Goal: Task Accomplishment & Management: Use online tool/utility

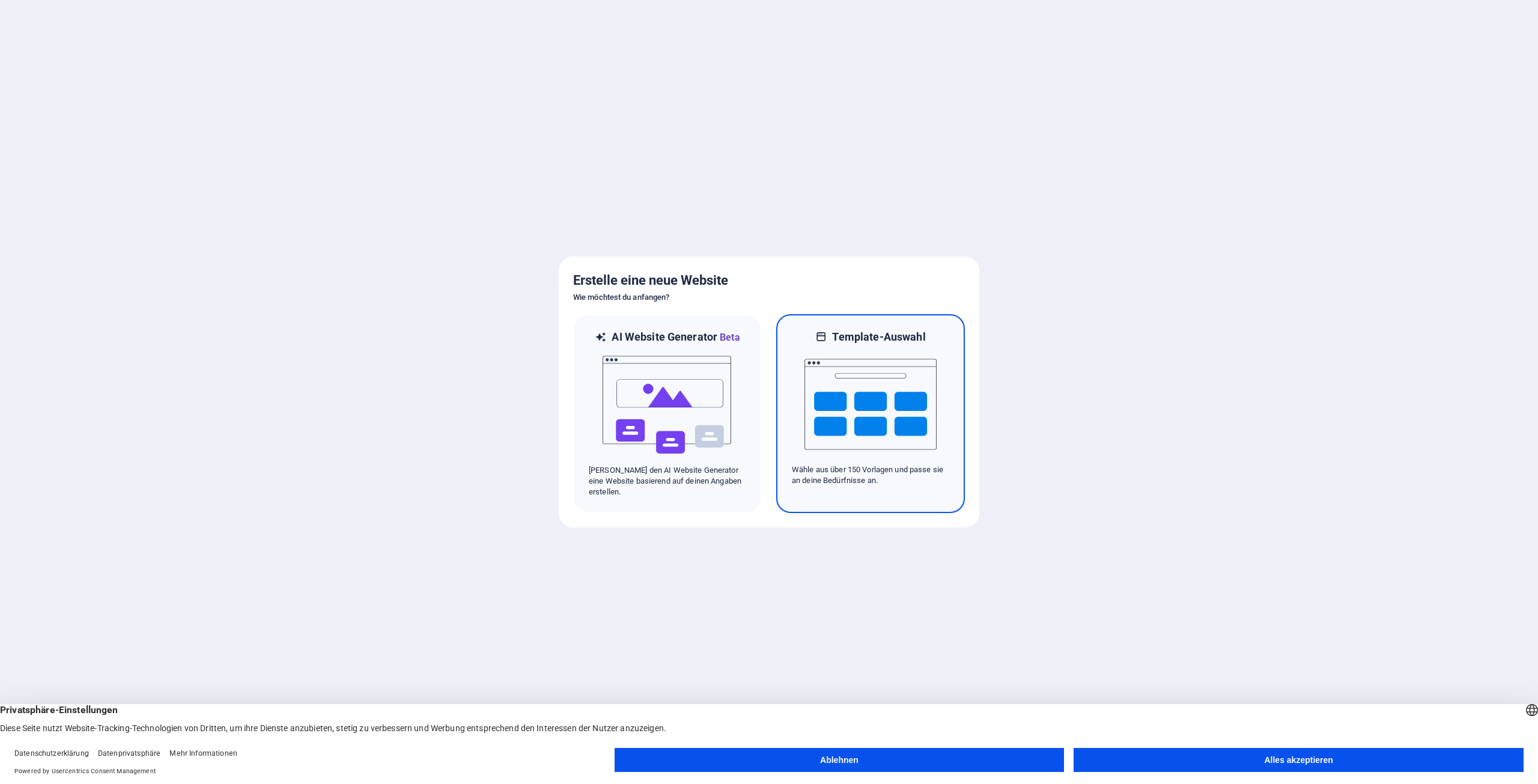
click at [827, 406] on img at bounding box center [871, 404] width 132 height 120
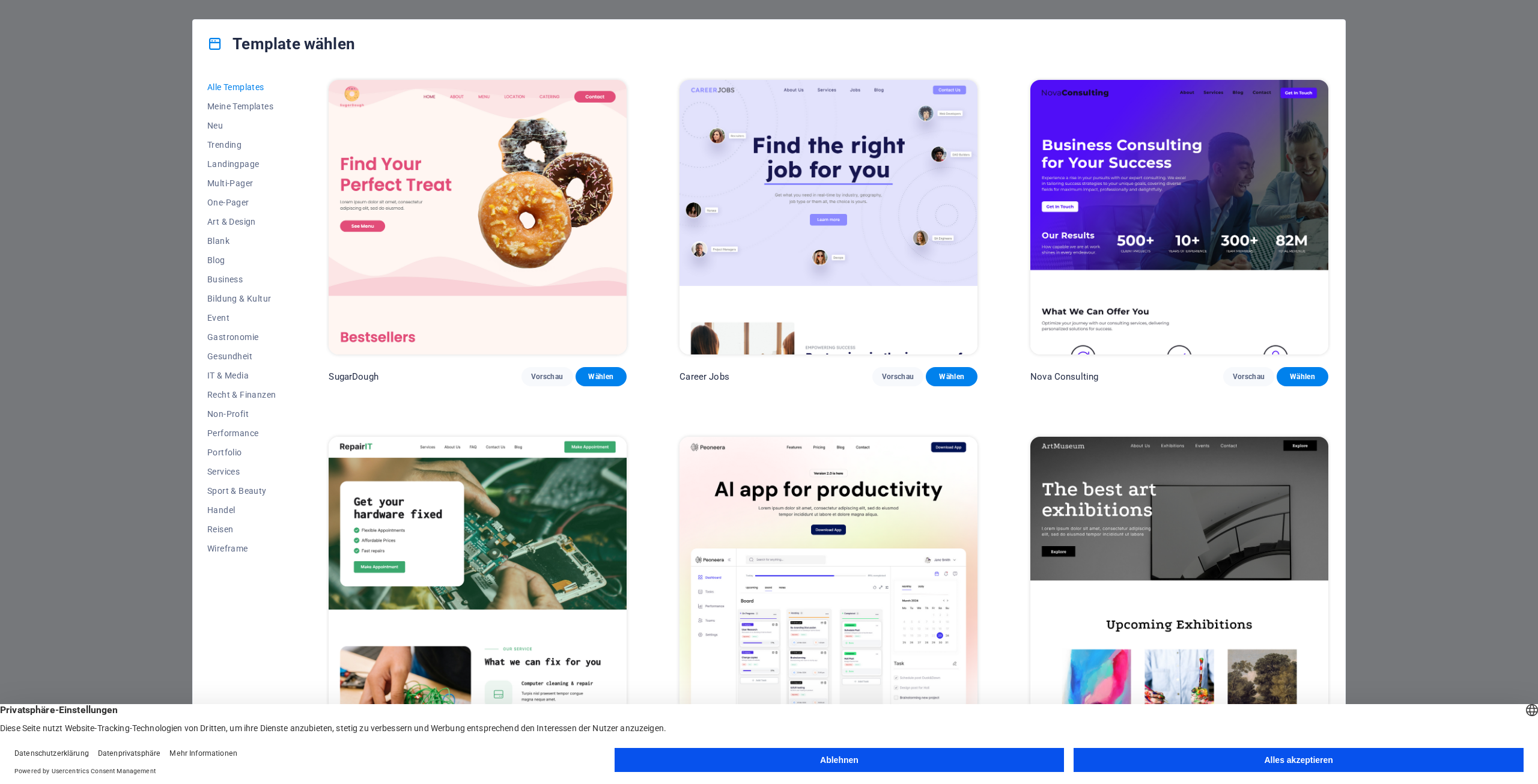
click at [1183, 759] on button "Alles akzeptieren" at bounding box center [1298, 760] width 450 height 24
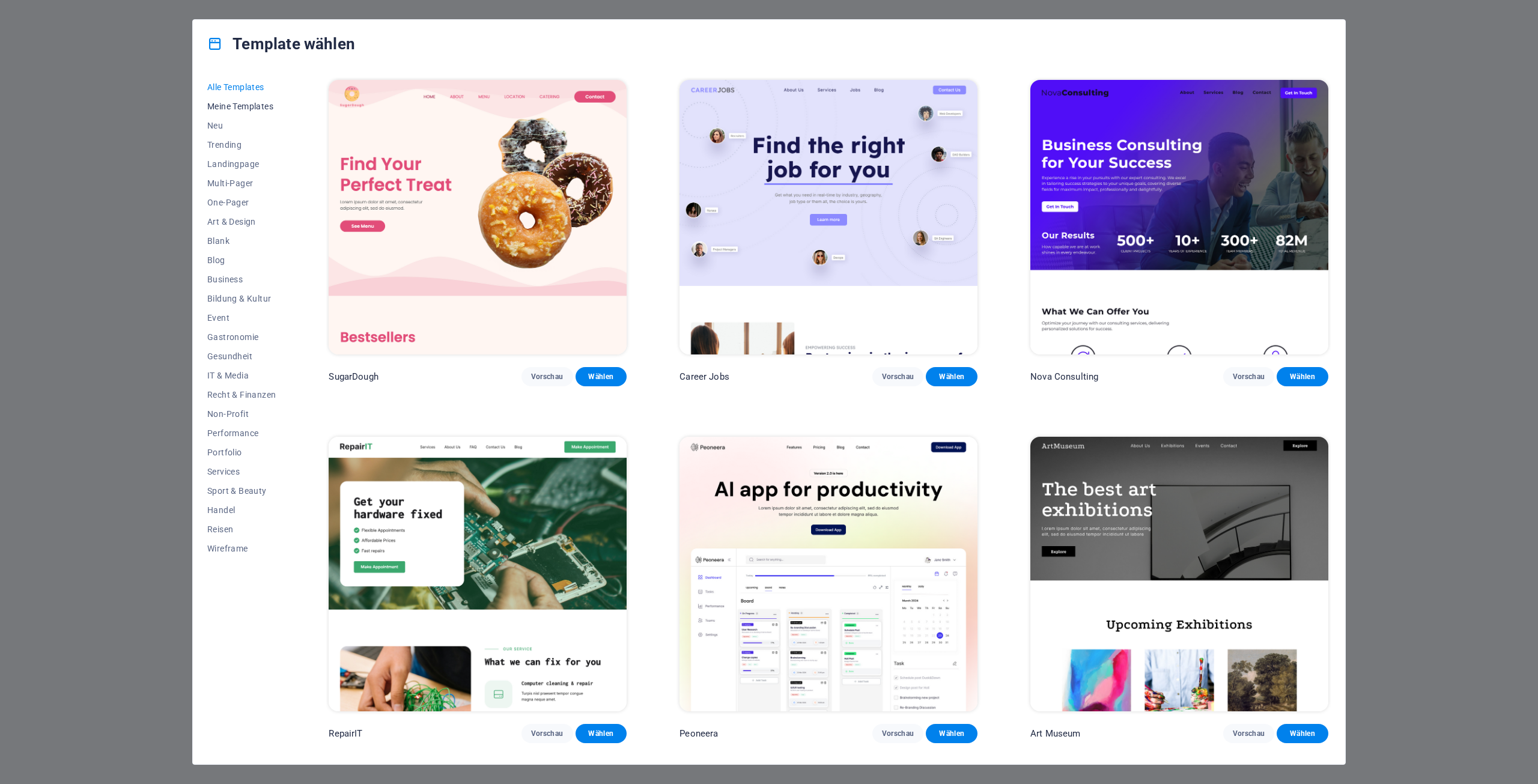
click at [236, 107] on span "Meine Templates" at bounding box center [241, 106] width 69 height 10
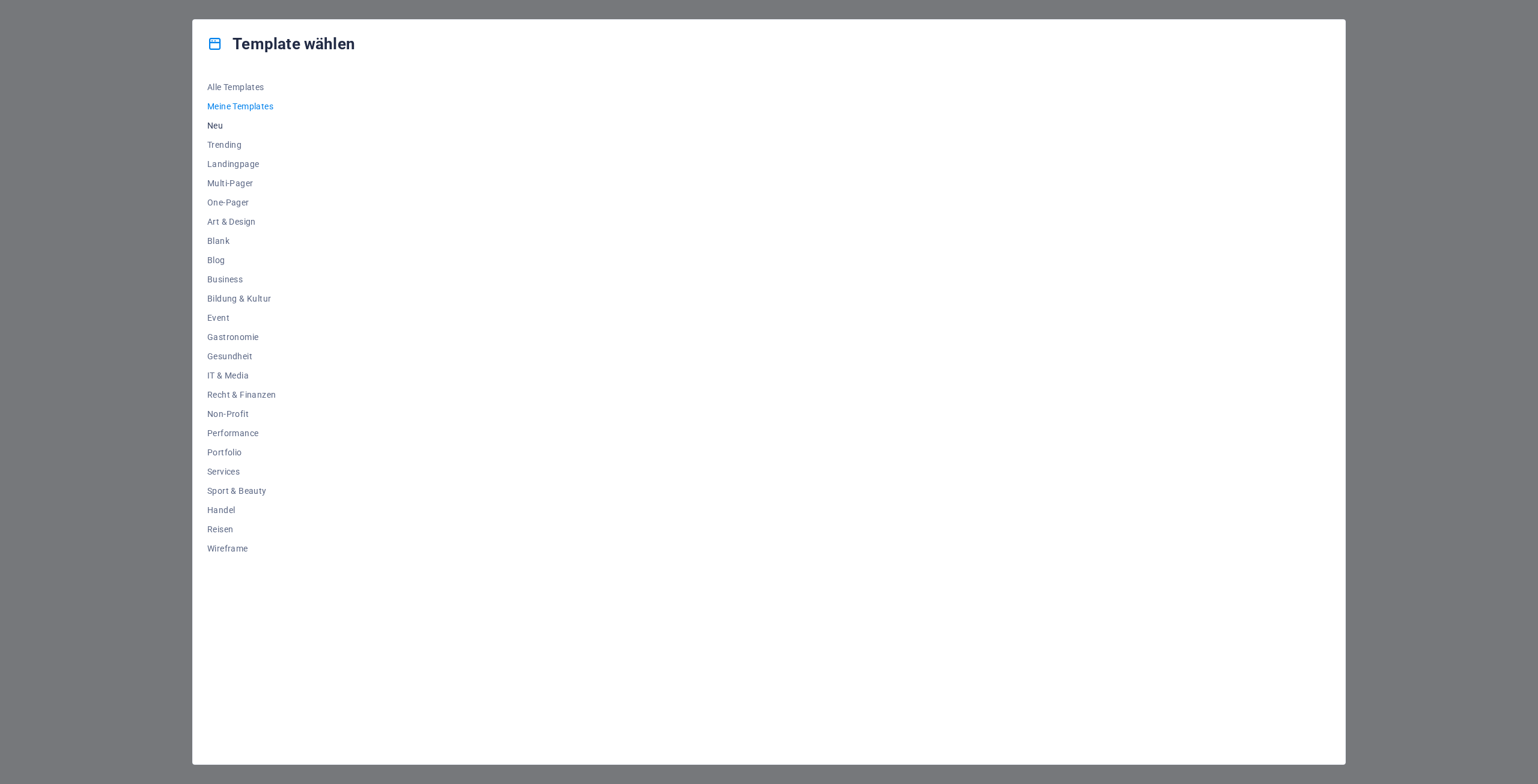
click at [220, 130] on button "Neu" at bounding box center [241, 125] width 69 height 19
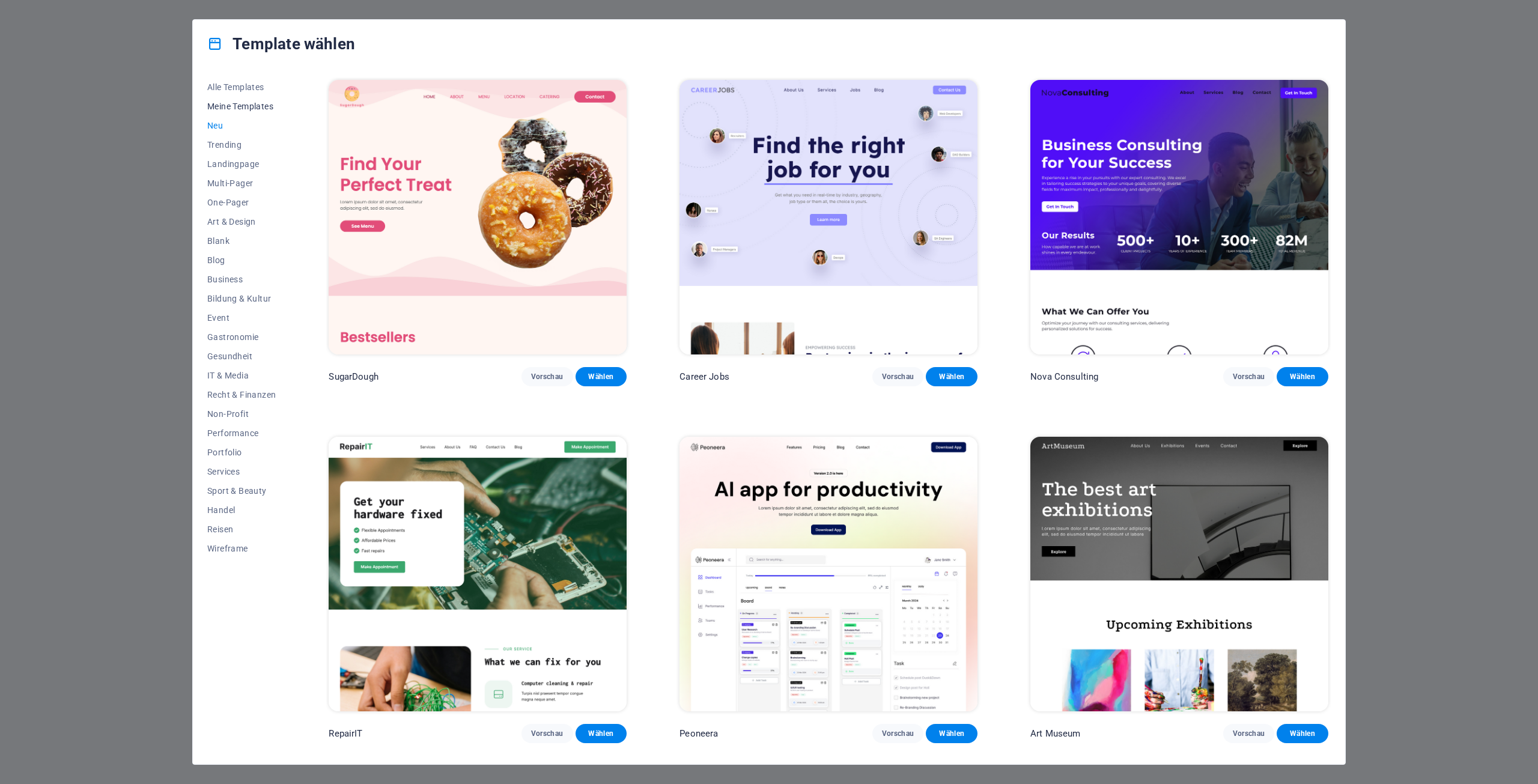
click at [241, 103] on span "Meine Templates" at bounding box center [241, 106] width 69 height 10
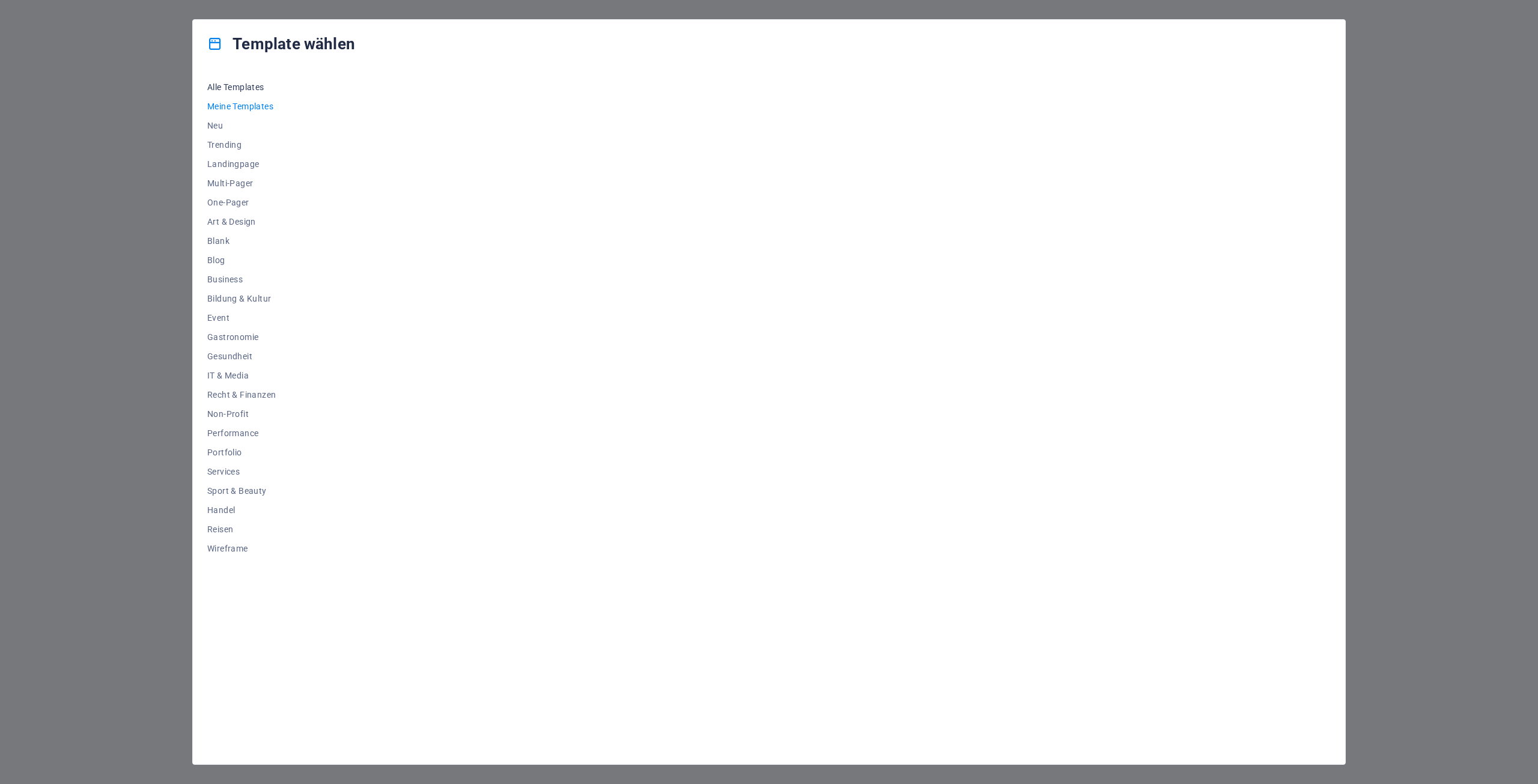
click at [240, 89] on span "Alle Templates" at bounding box center [241, 87] width 69 height 10
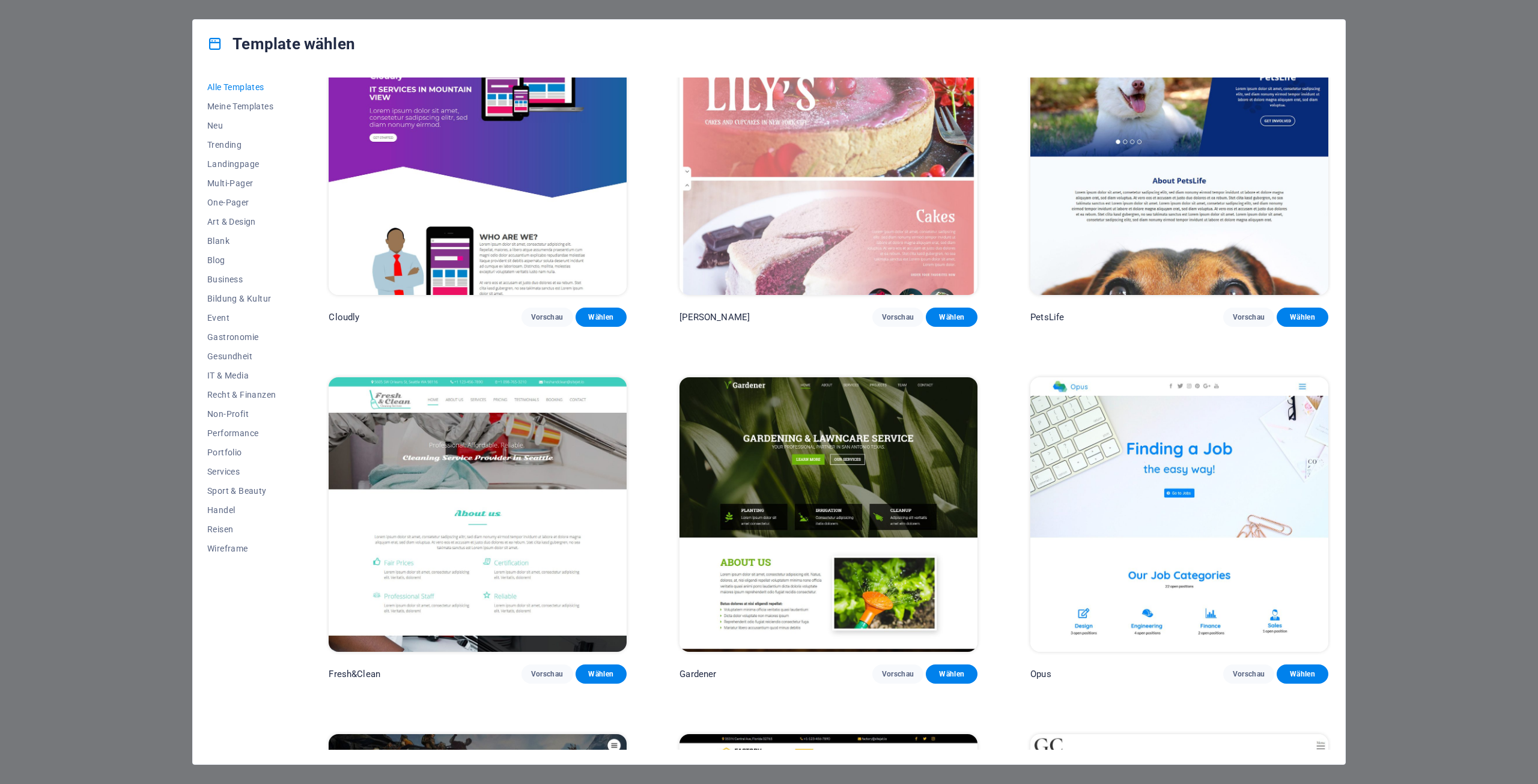
scroll to position [12789, 0]
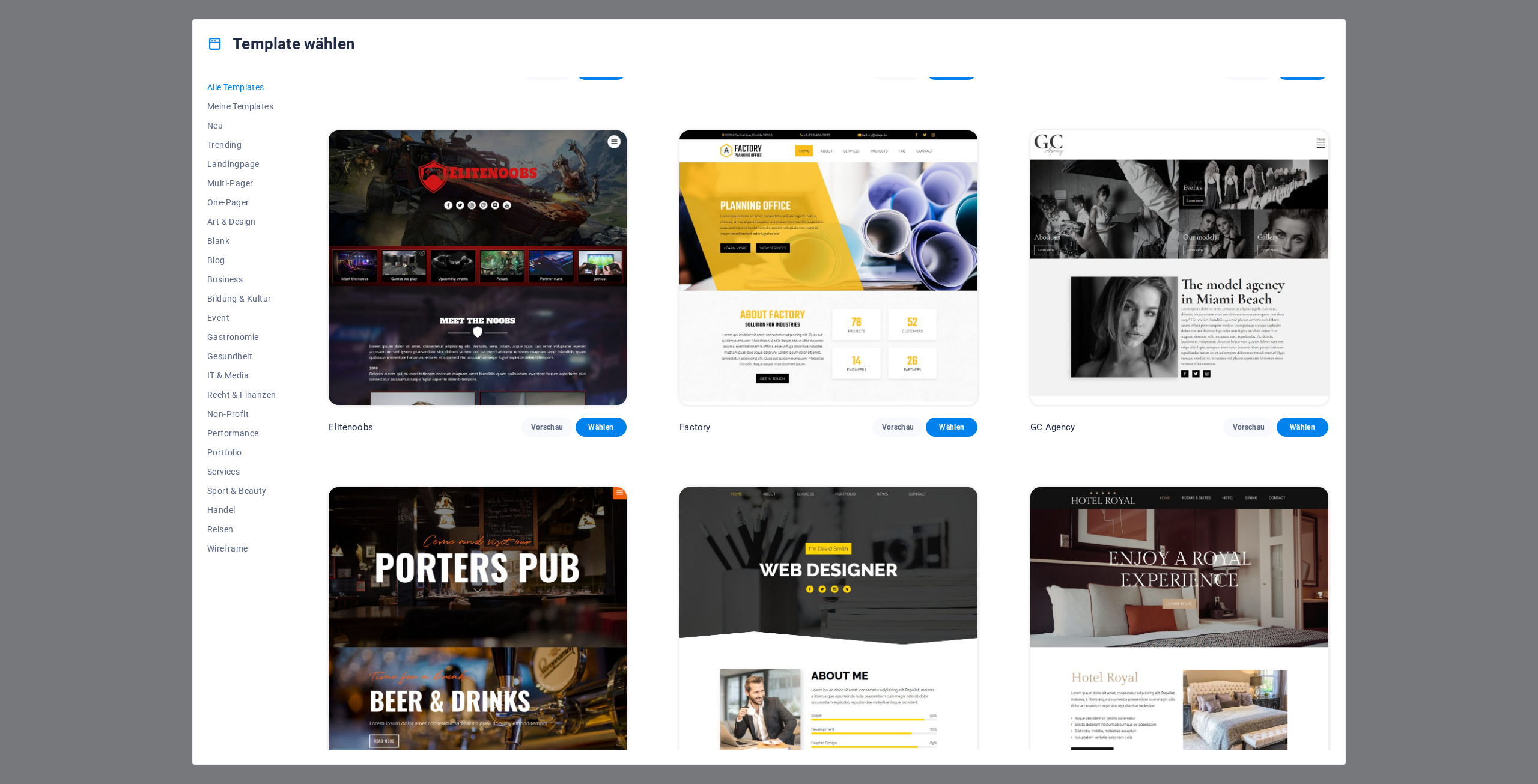
click at [1332, 523] on div "Alle Templates Meine Templates Neu Trending Landingpage Multi-Pager One-Pager A…" at bounding box center [769, 416] width 1153 height 696
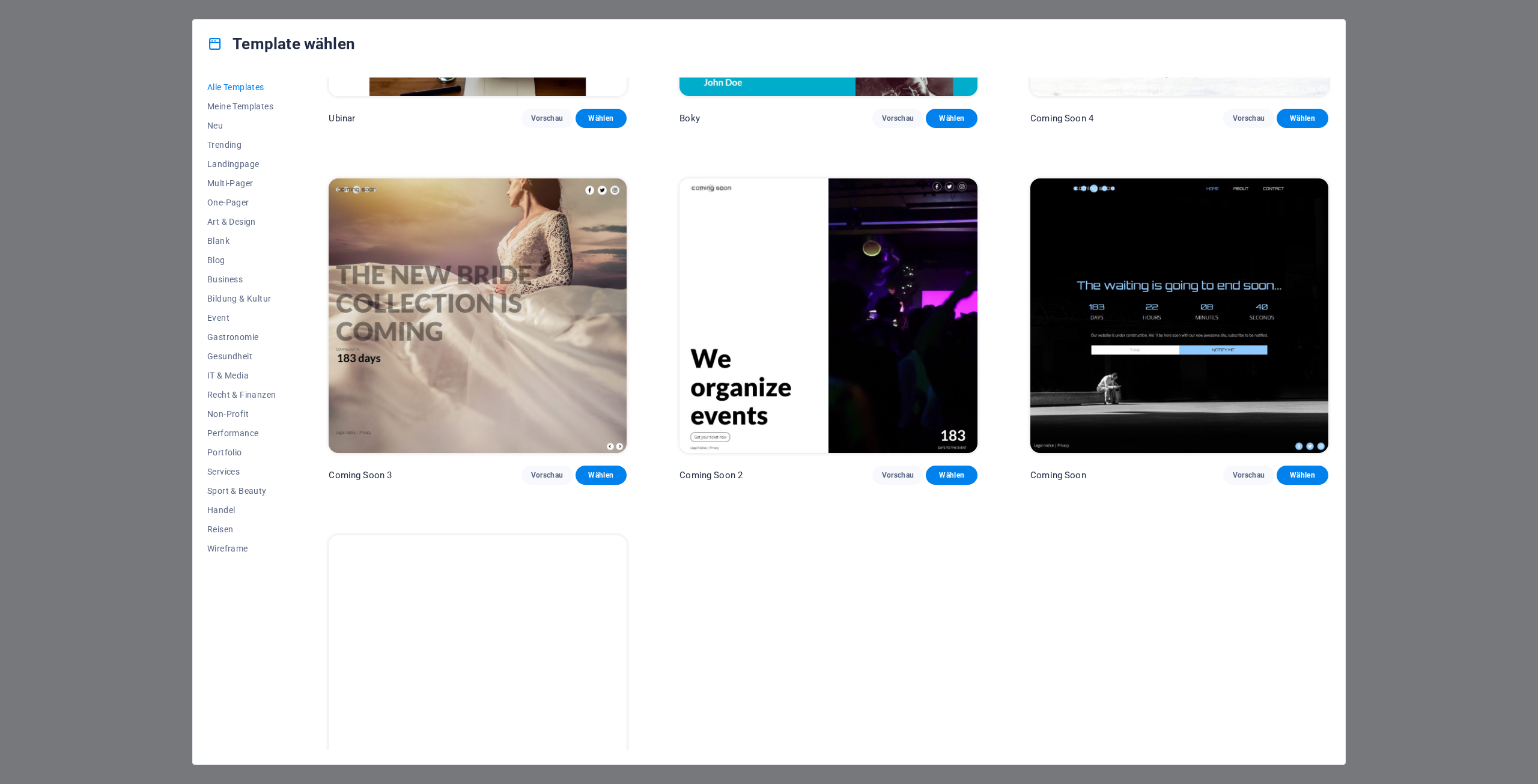
scroll to position [19174, 0]
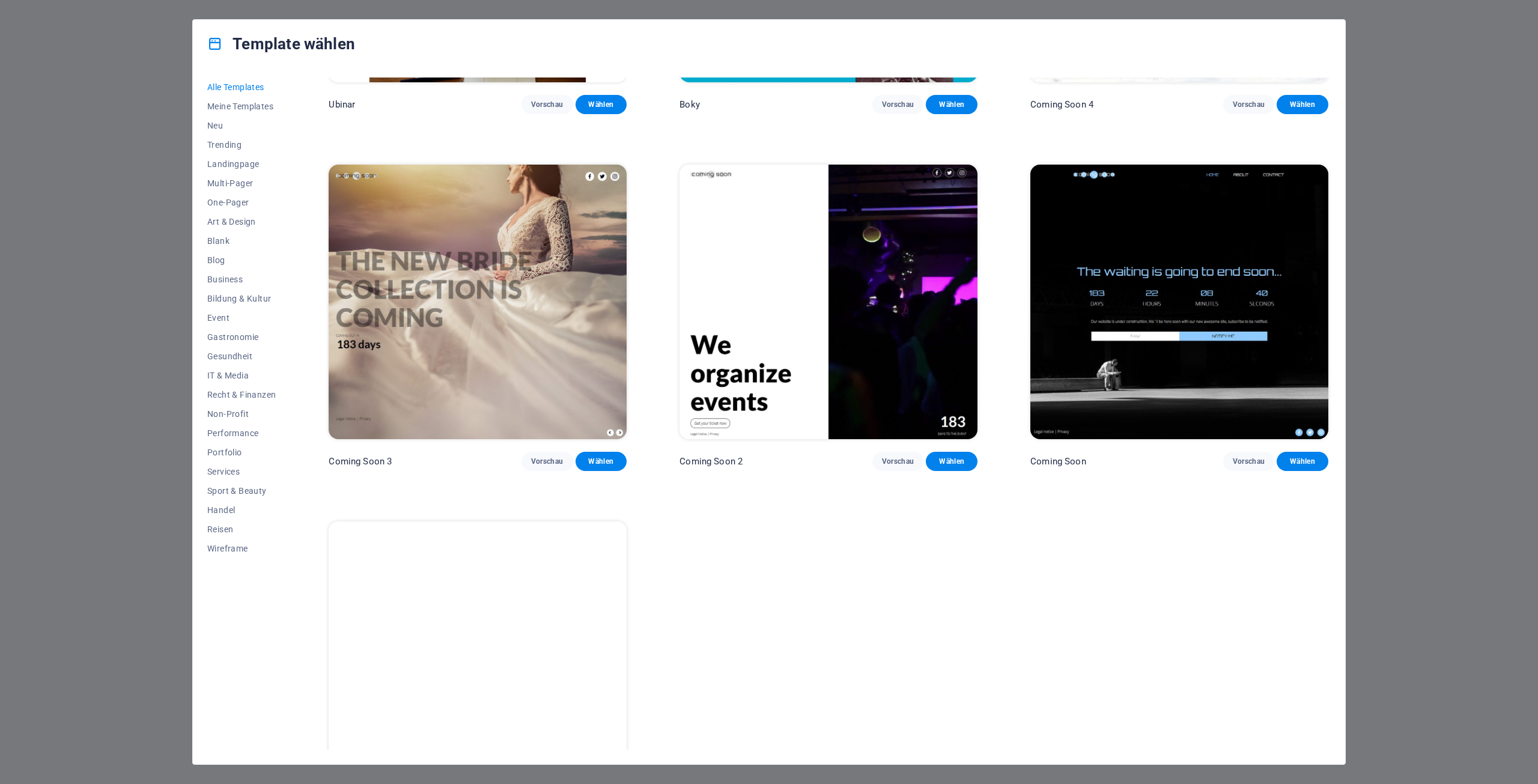
drag, startPoint x: 1332, startPoint y: 736, endPoint x: 1330, endPoint y: 696, distance: 40.0
click at [1330, 696] on div "Alle Templates Meine Templates Neu Trending Landingpage Multi-Pager One-Pager A…" at bounding box center [769, 416] width 1153 height 696
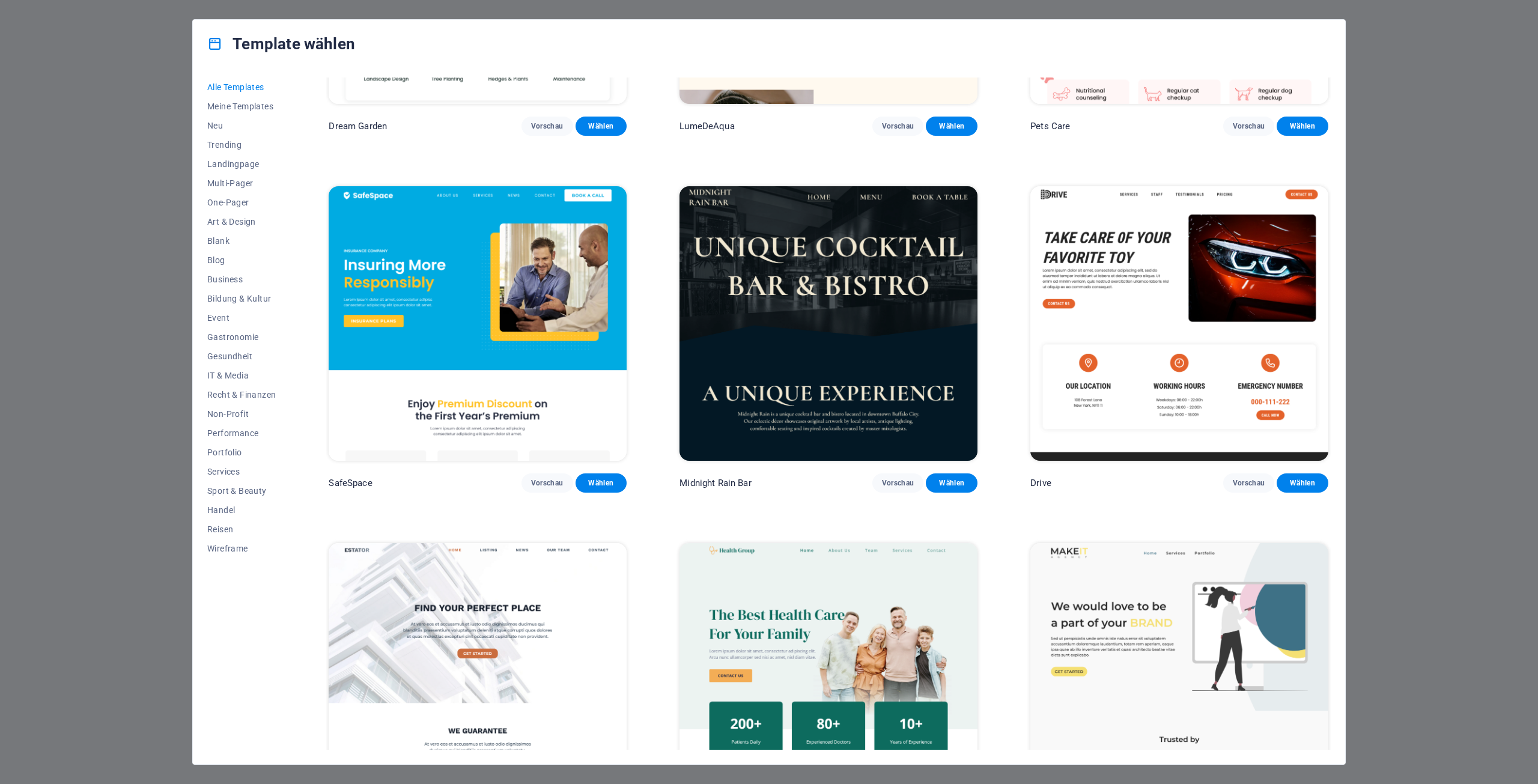
scroll to position [3140, 0]
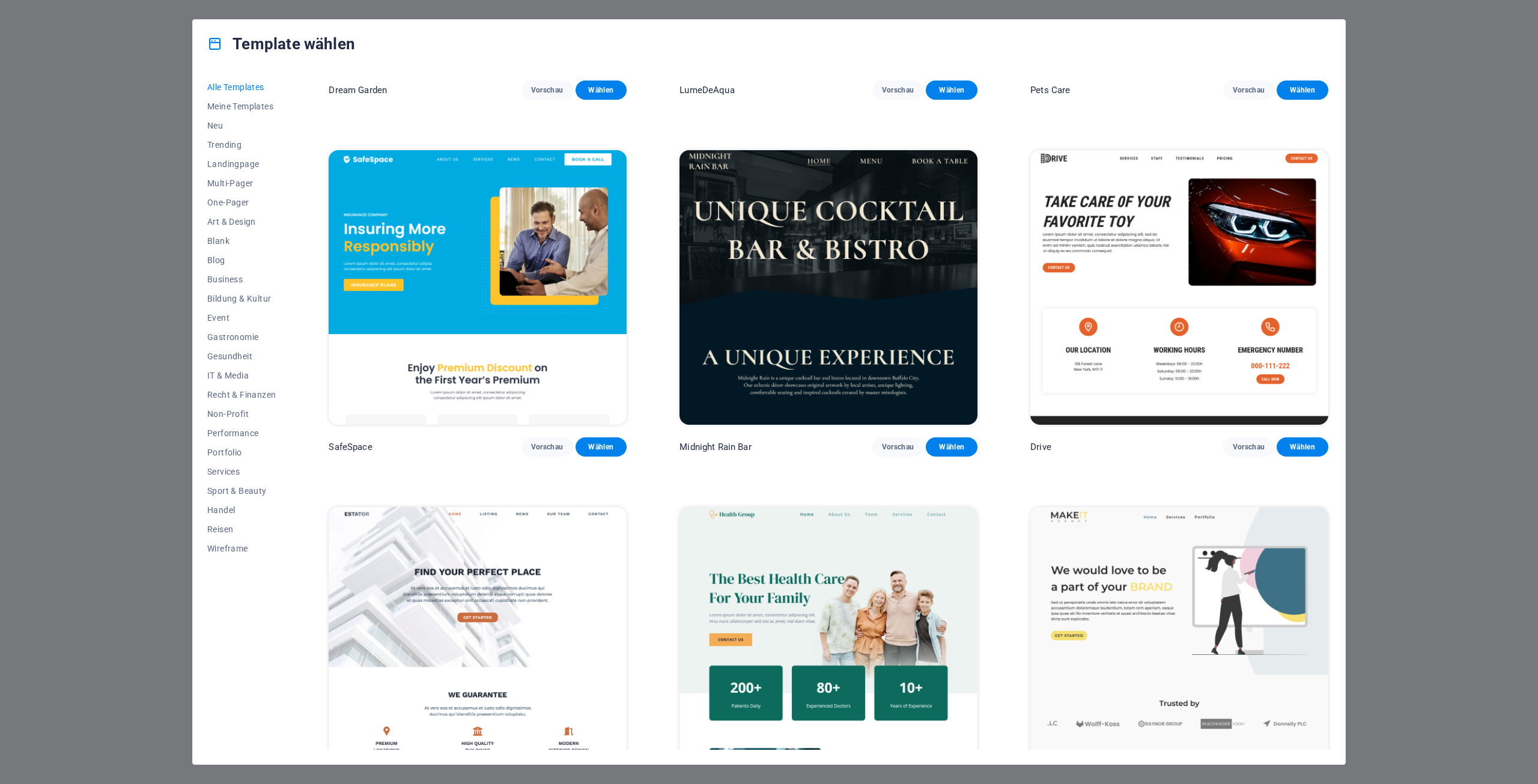
click at [1183, 257] on img at bounding box center [1179, 287] width 298 height 274
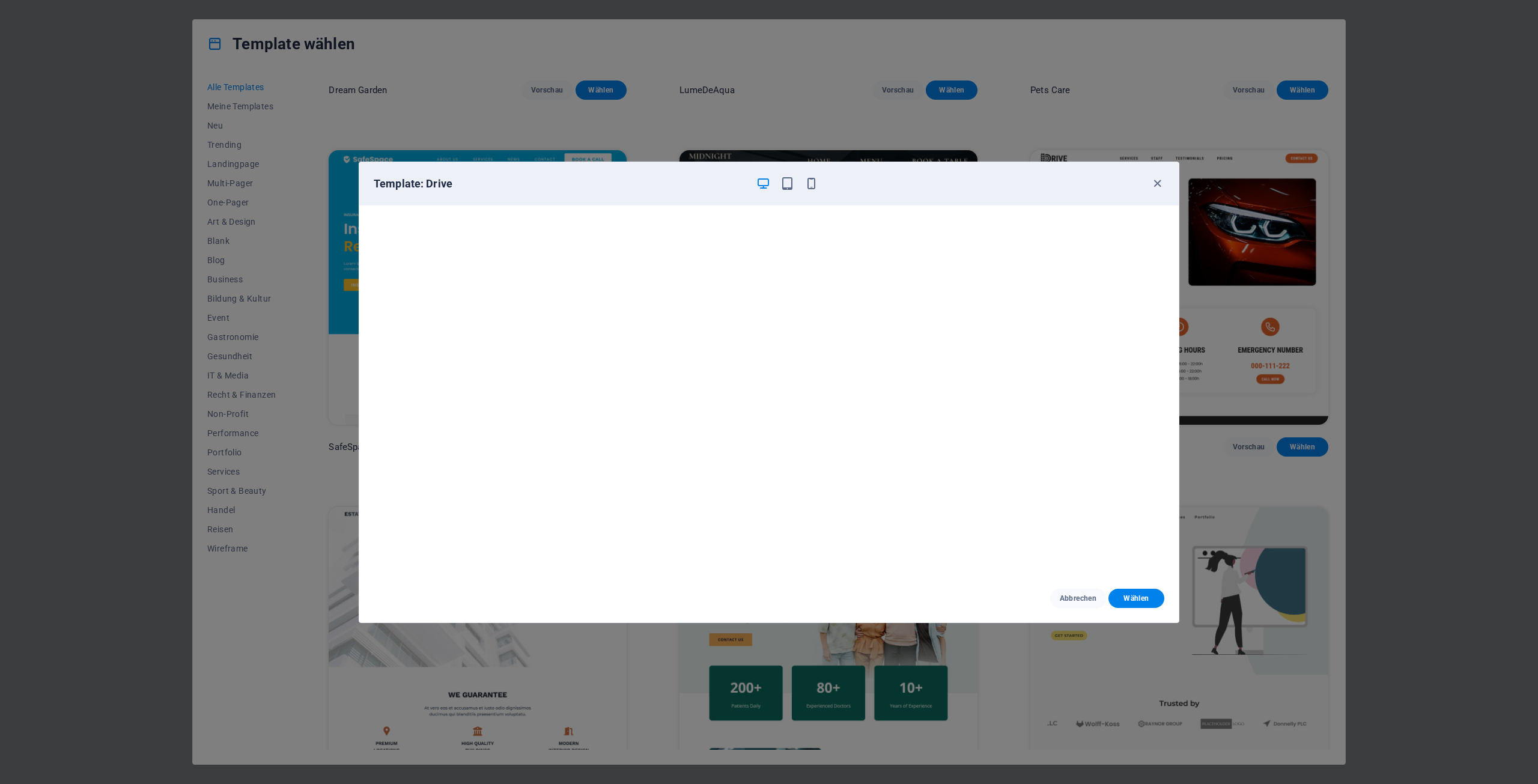
click at [1390, 379] on div "Template: Drive Abbrechen Wählen" at bounding box center [769, 392] width 1538 height 784
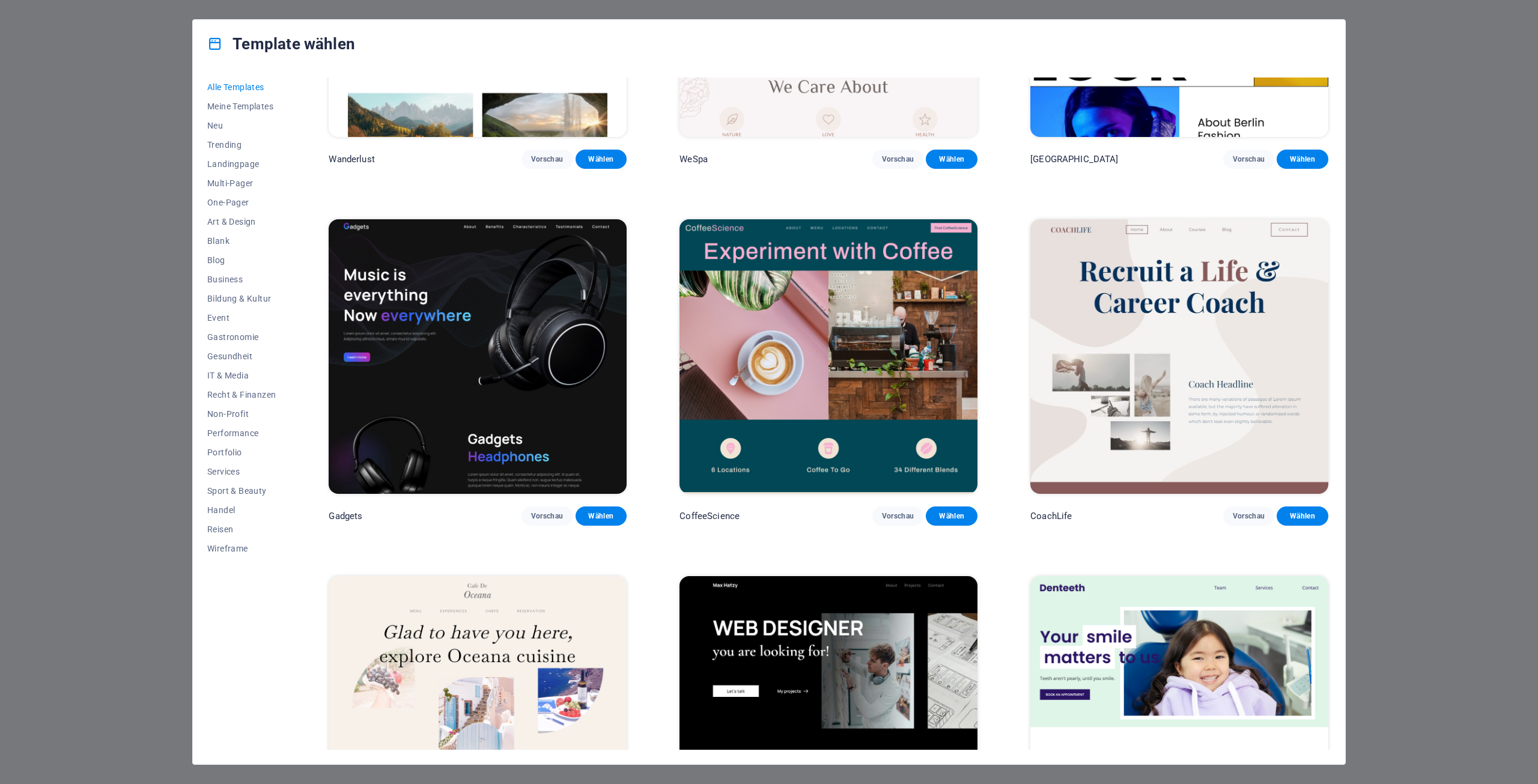
scroll to position [4221, 0]
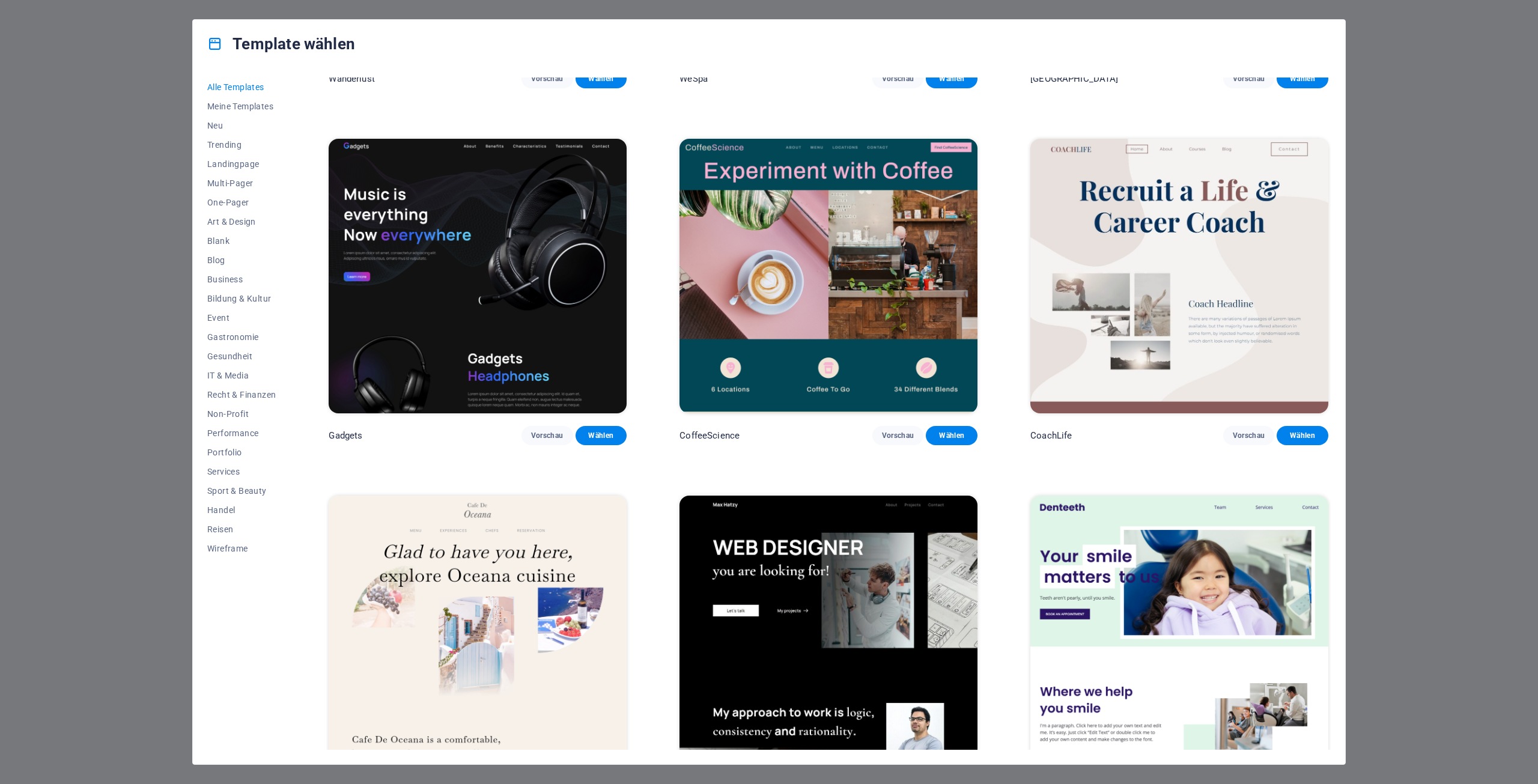
click at [458, 296] on img at bounding box center [478, 276] width 298 height 274
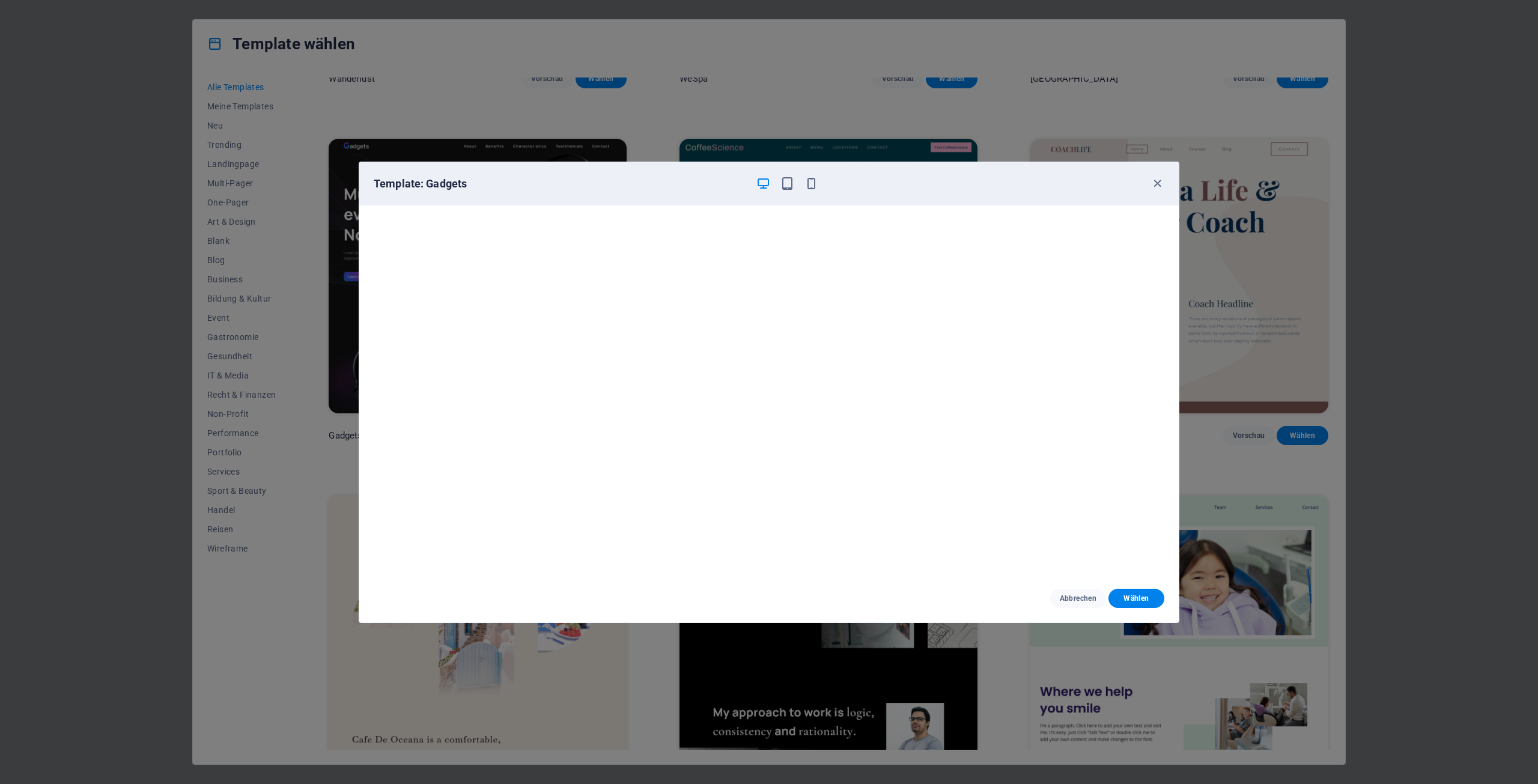
click at [1390, 387] on div "Template: Gadgets Abbrechen Wählen" at bounding box center [769, 392] width 1538 height 784
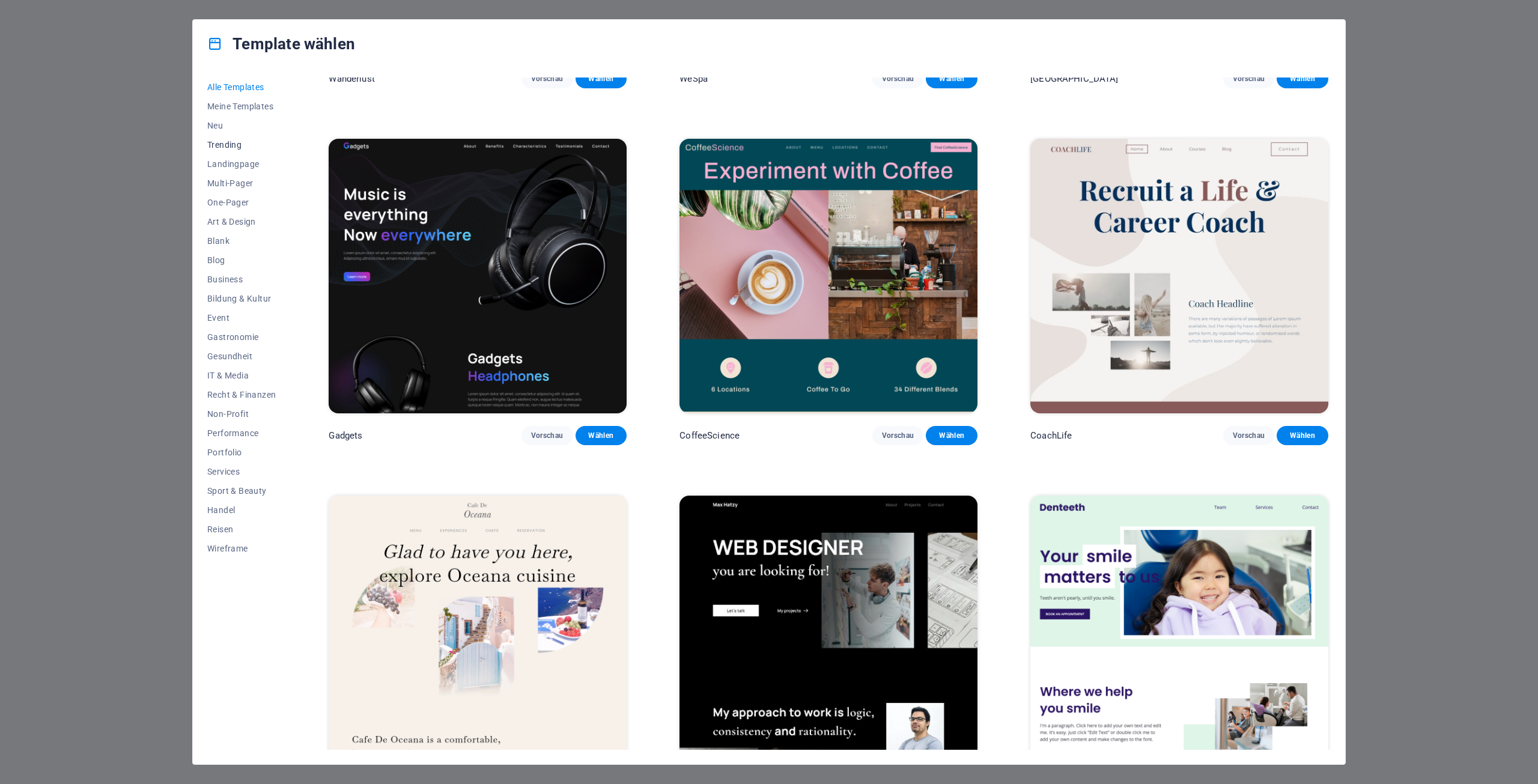
click at [234, 146] on span "Trending" at bounding box center [241, 145] width 69 height 10
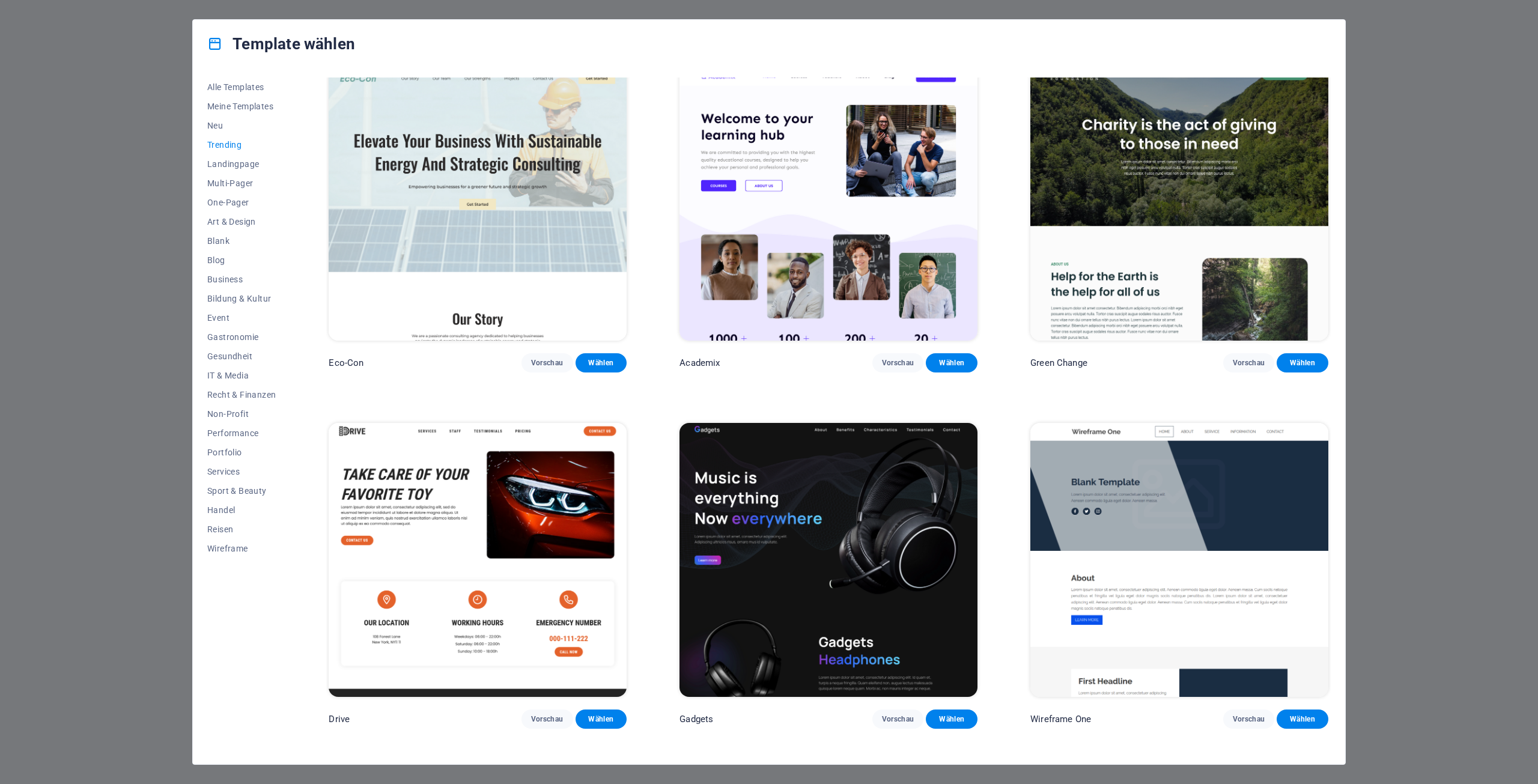
scroll to position [691, 0]
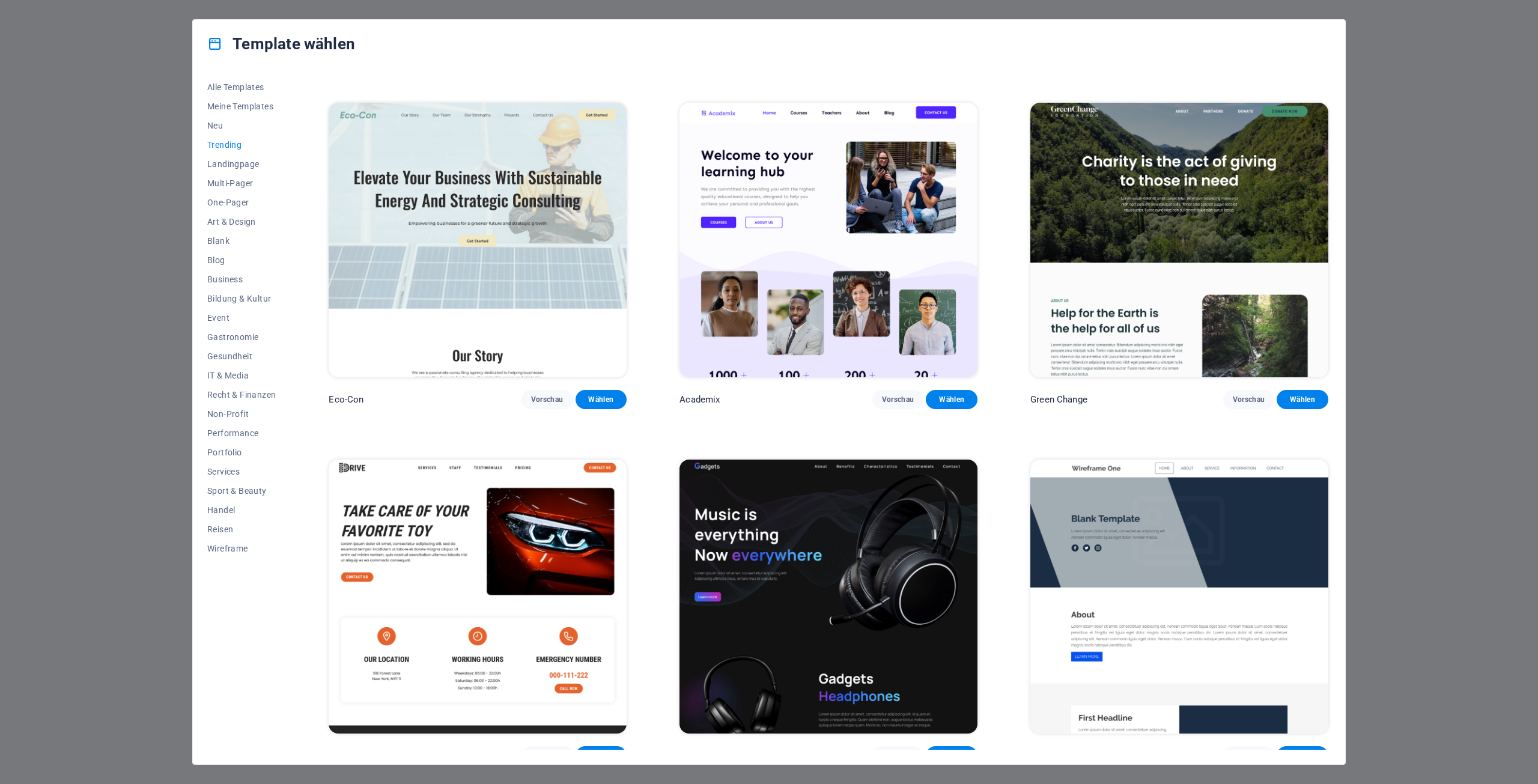
click at [442, 527] on img at bounding box center [478, 596] width 298 height 274
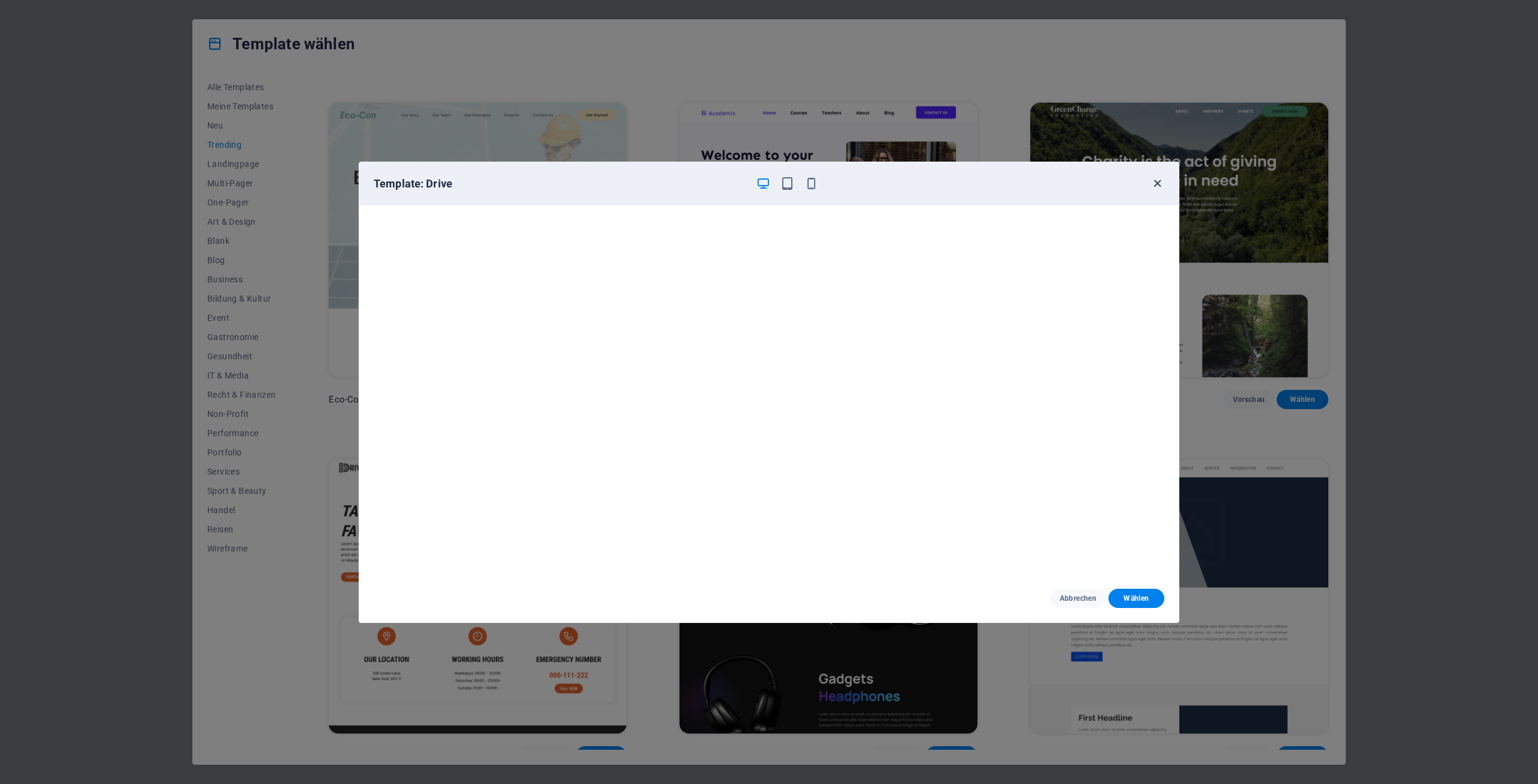
click at [1163, 182] on icon "button" at bounding box center [1157, 183] width 14 height 14
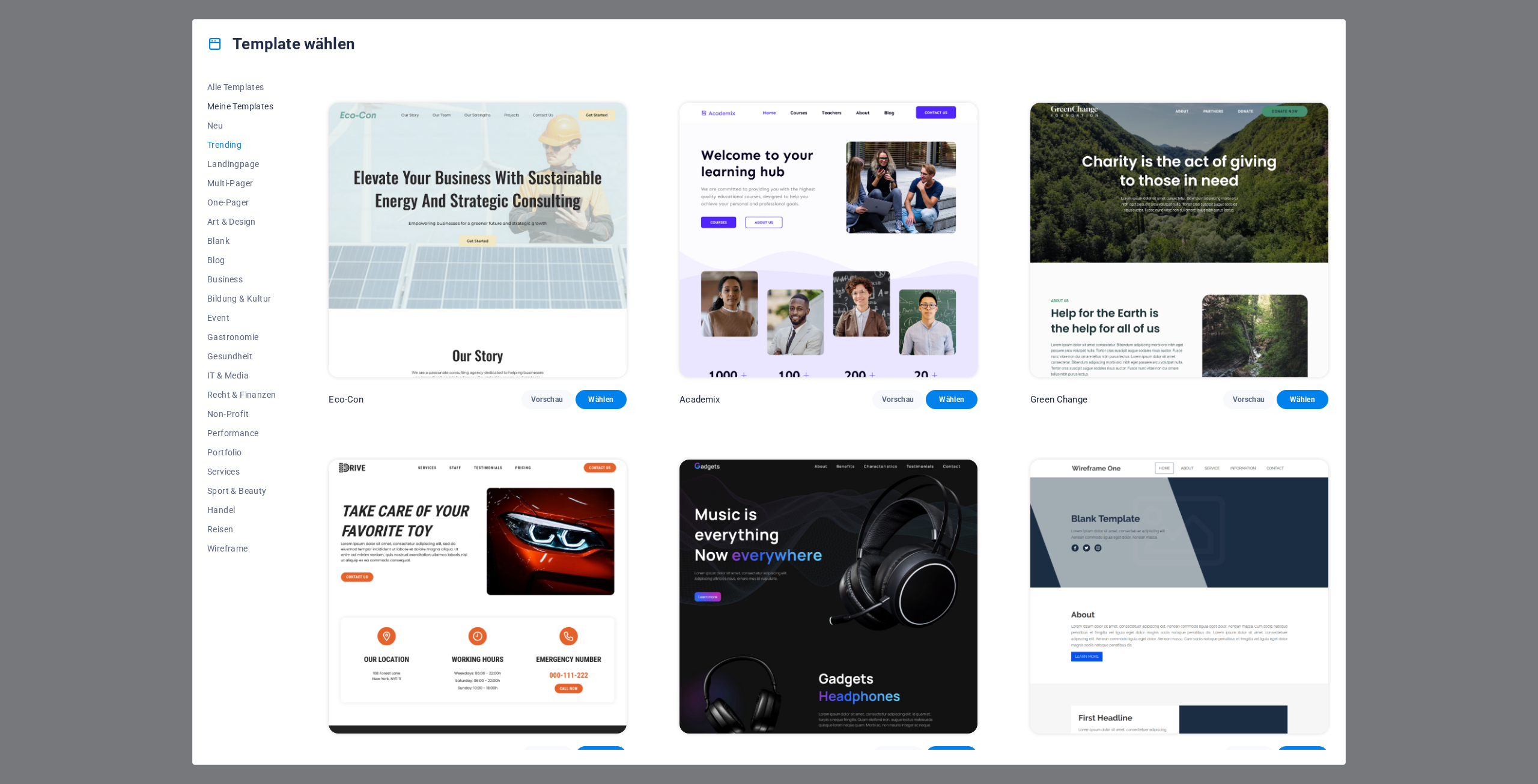
click at [248, 101] on span "Meine Templates" at bounding box center [241, 106] width 69 height 10
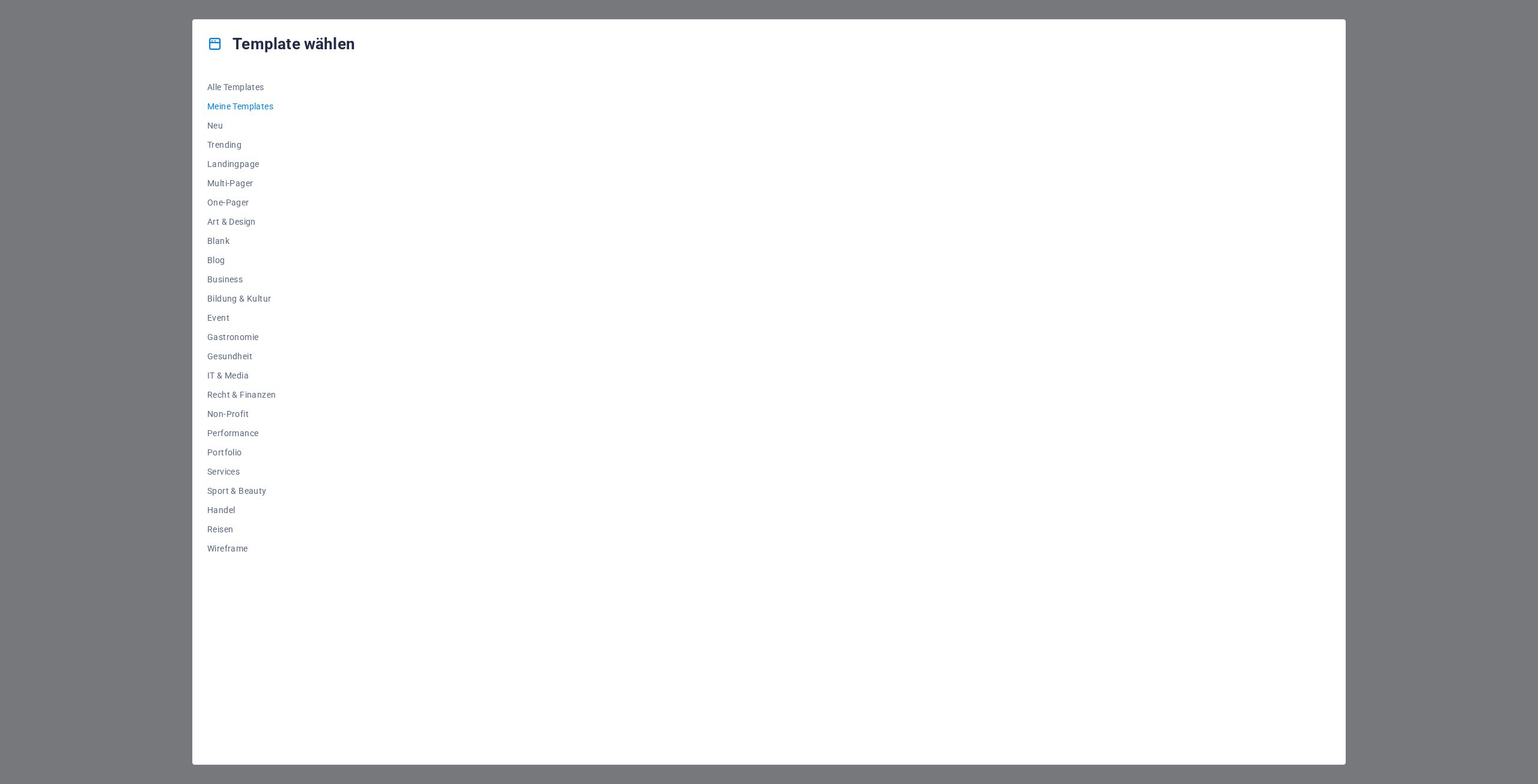
scroll to position [0, 0]
click at [223, 84] on span "Alle Templates" at bounding box center [241, 87] width 69 height 10
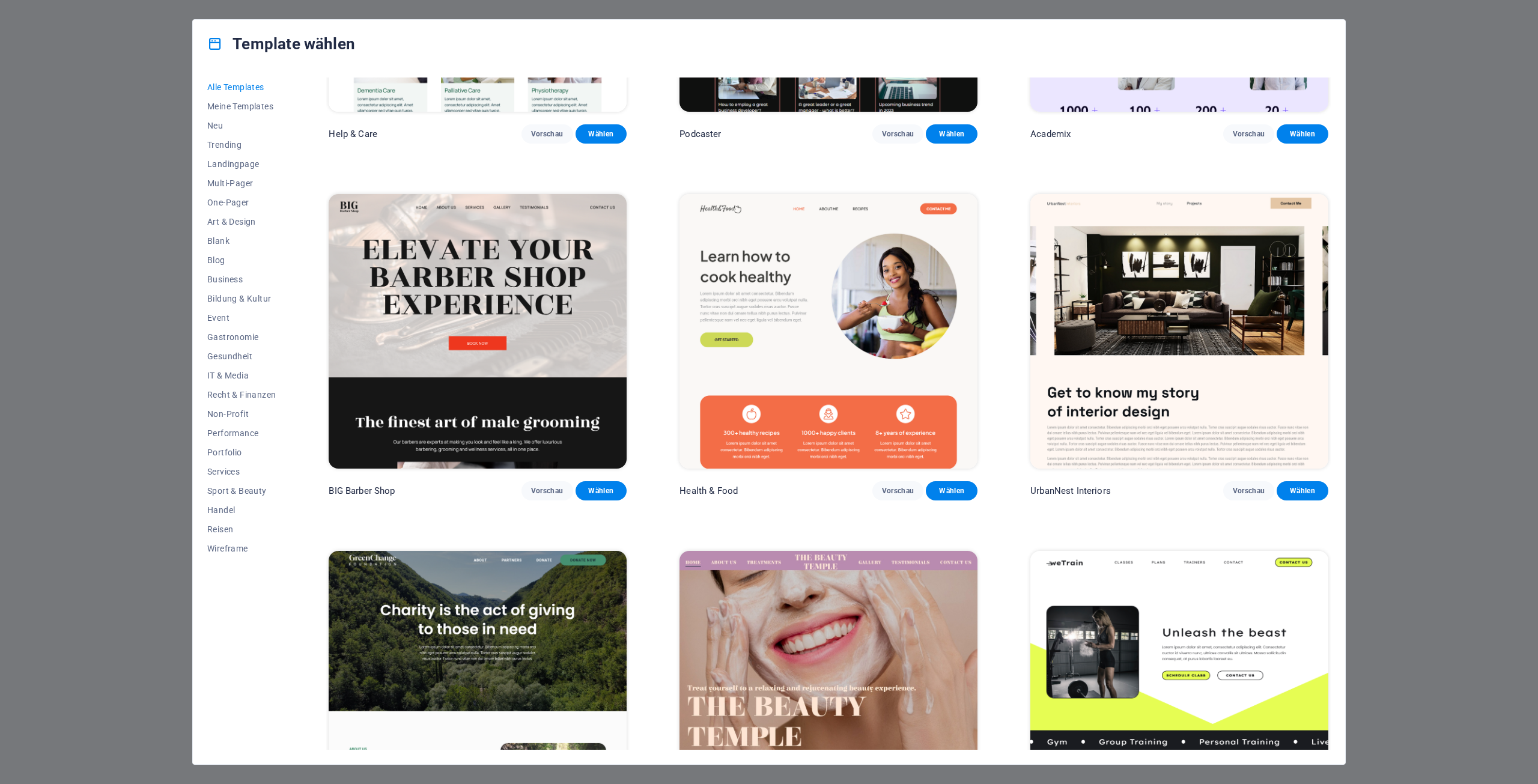
scroll to position [1682, 0]
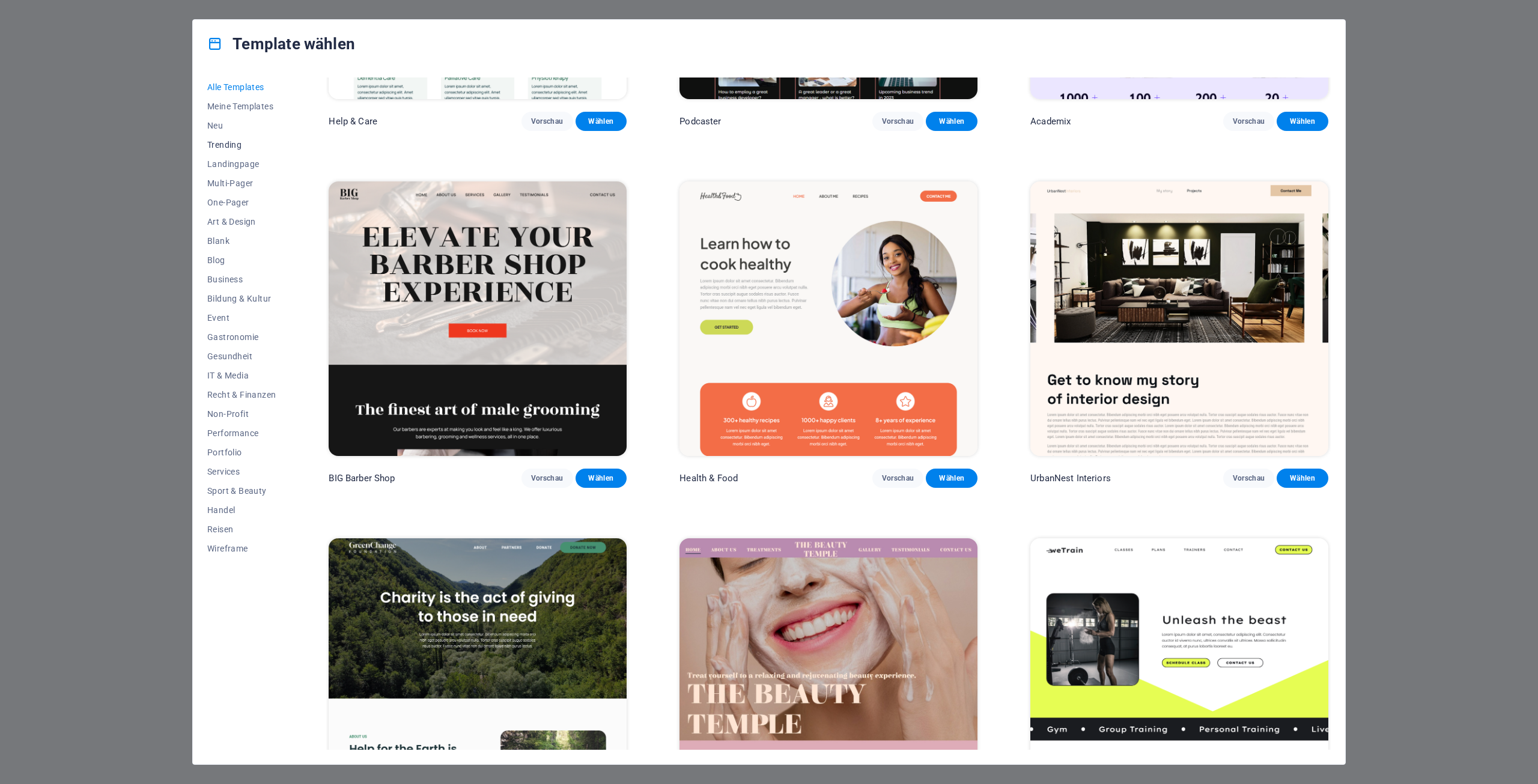
click at [220, 148] on span "Trending" at bounding box center [241, 145] width 69 height 10
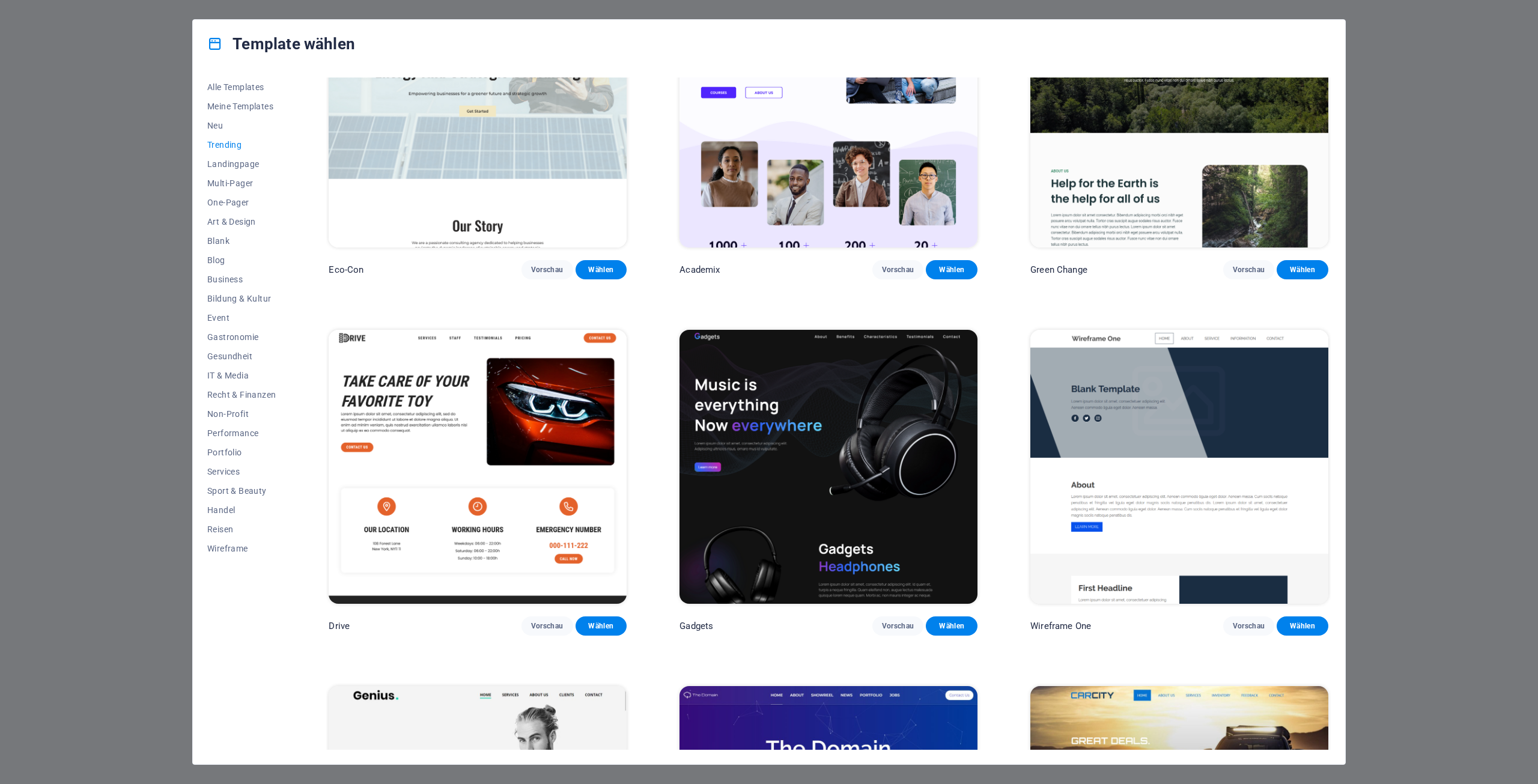
scroll to position [731, 0]
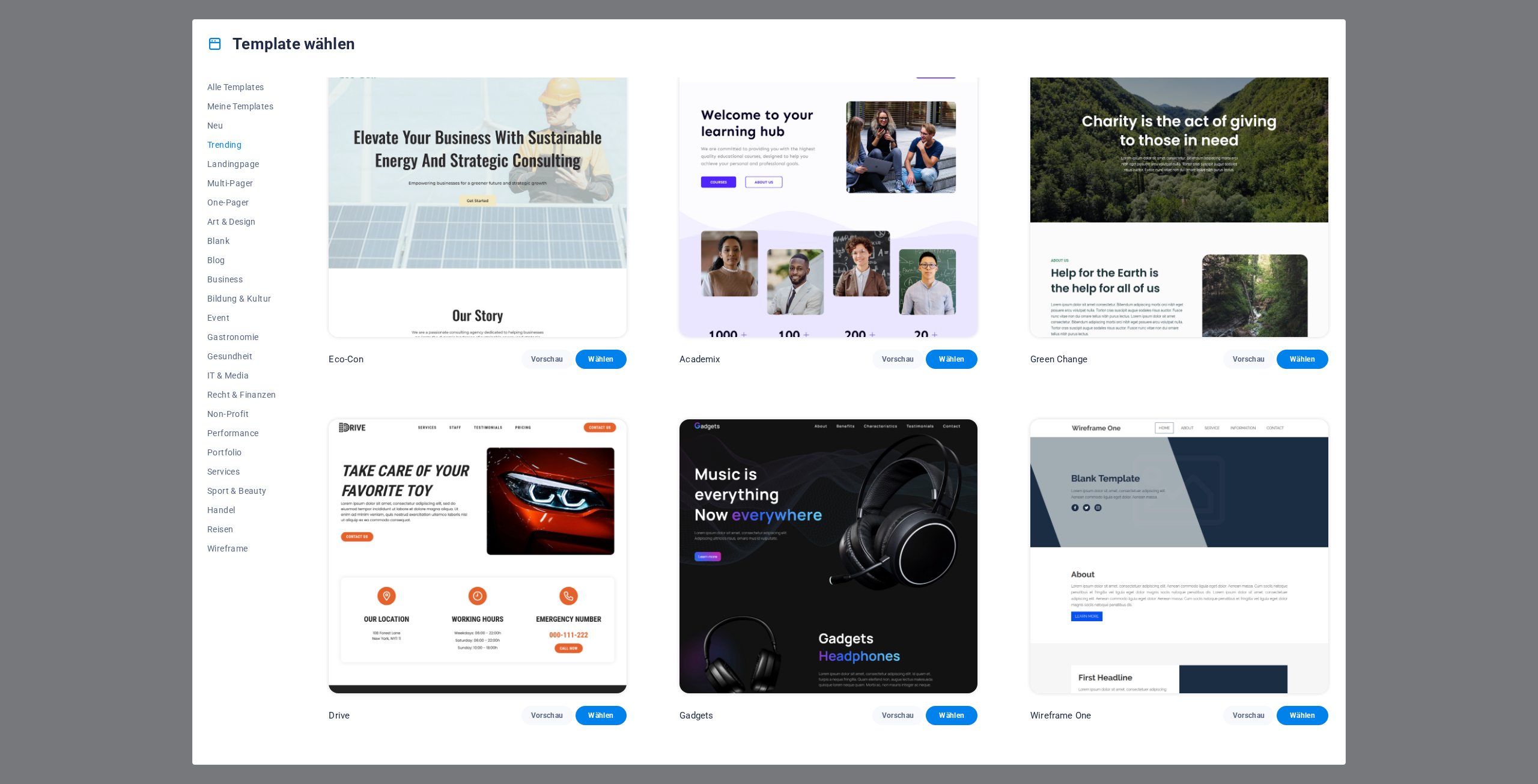
click at [807, 440] on img at bounding box center [829, 556] width 298 height 274
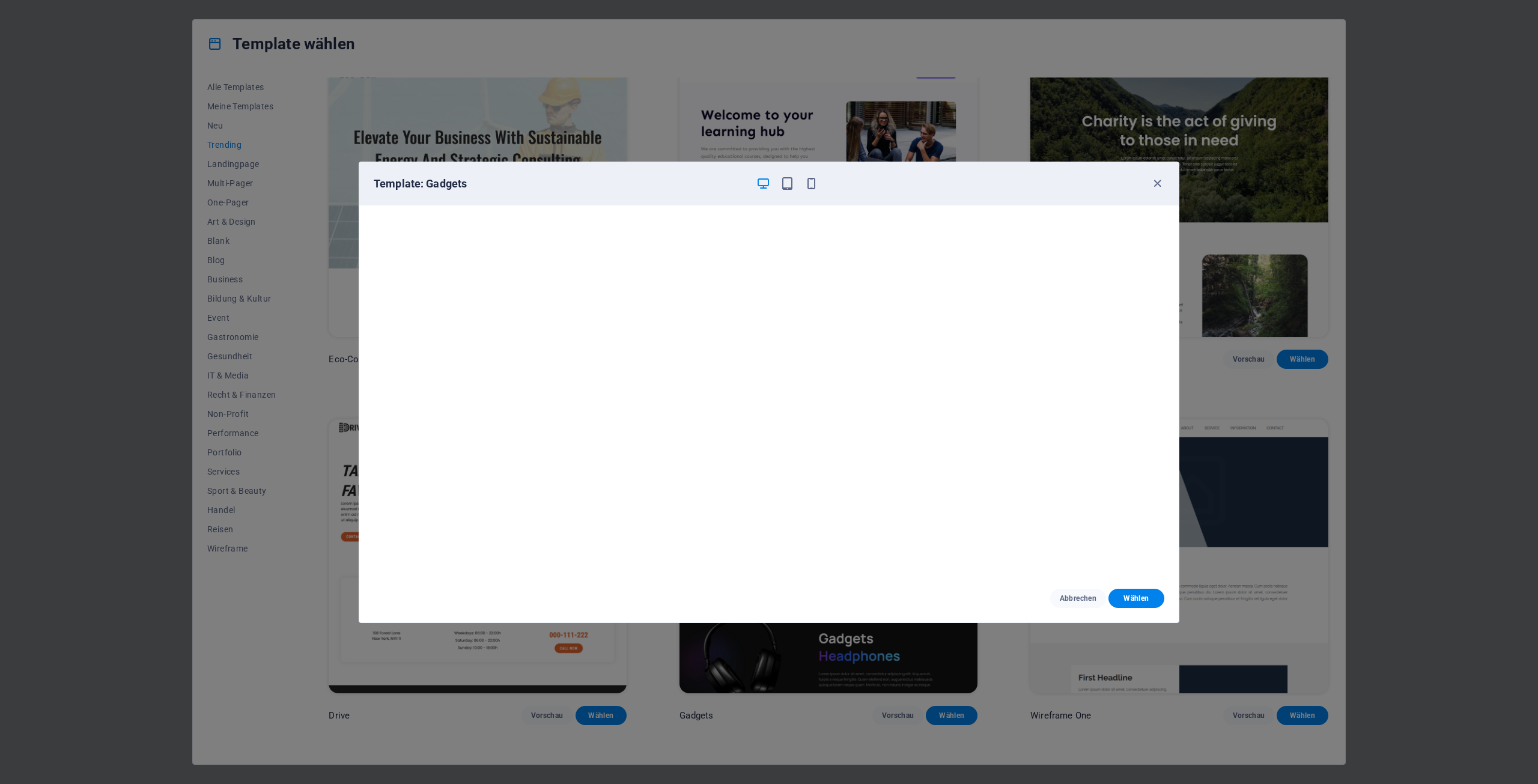
click at [211, 294] on div "Template: Gadgets Abbrechen Wählen" at bounding box center [769, 392] width 1538 height 784
